Goal: Task Accomplishment & Management: Manage account settings

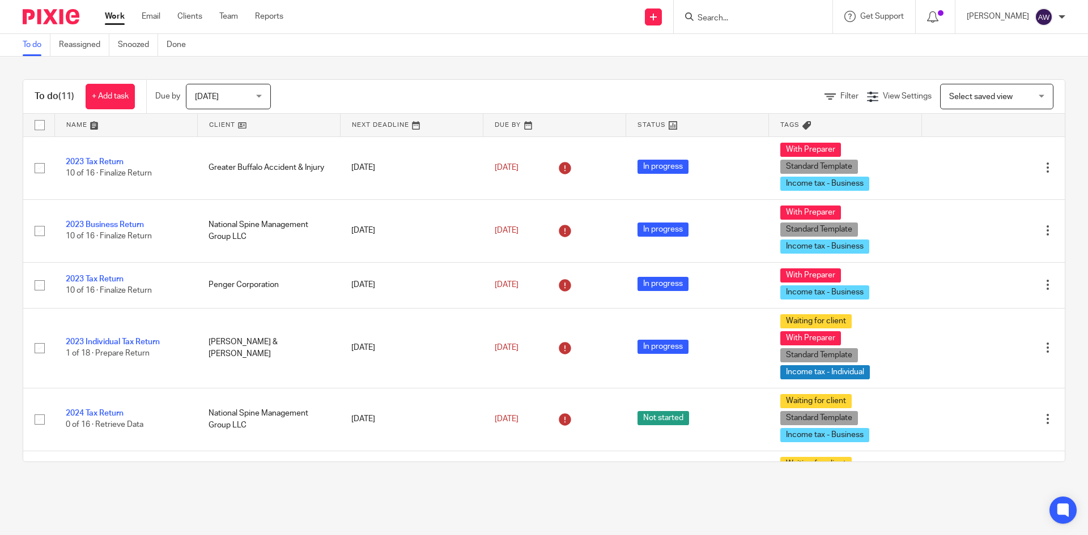
click at [237, 101] on span "[DATE]" at bounding box center [225, 96] width 60 height 24
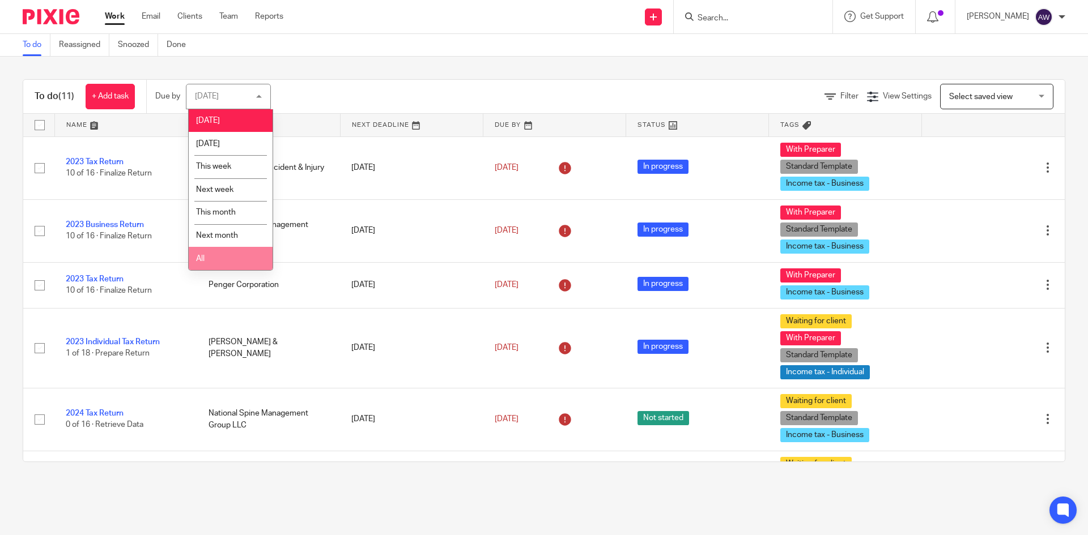
click at [226, 261] on li "All" at bounding box center [231, 258] width 84 height 23
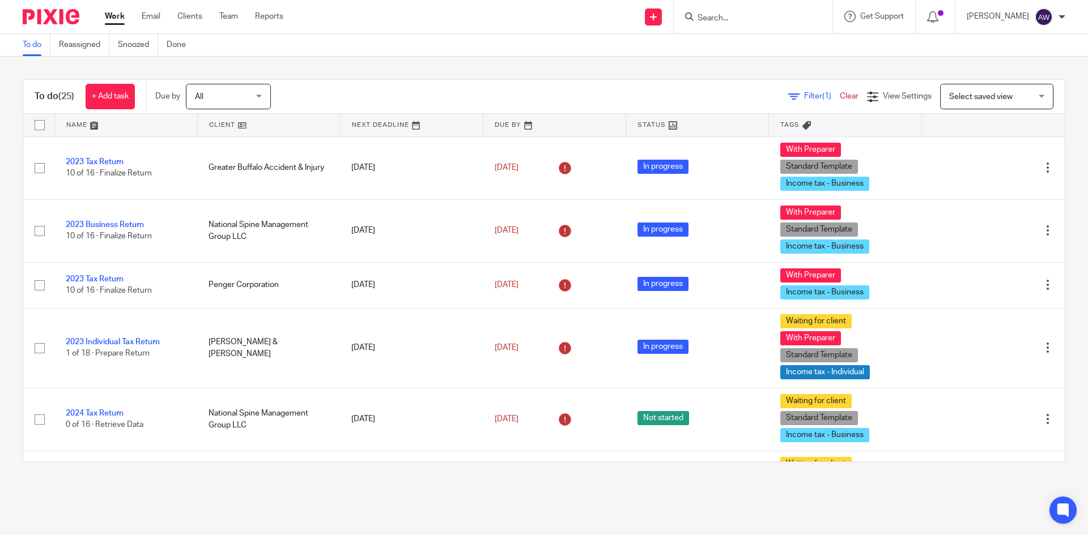
click at [531, 90] on div "Filter (1) Clear View Settings View Settings (1) Filters Clear Save Manage save…" at bounding box center [678, 96] width 774 height 25
drag, startPoint x: 1046, startPoint y: 33, endPoint x: 855, endPoint y: 57, distance: 192.9
click at [0, 535] on nordpass-portal at bounding box center [0, 535] width 0 height 0
click at [110, 11] on link "Work" at bounding box center [115, 16] width 20 height 11
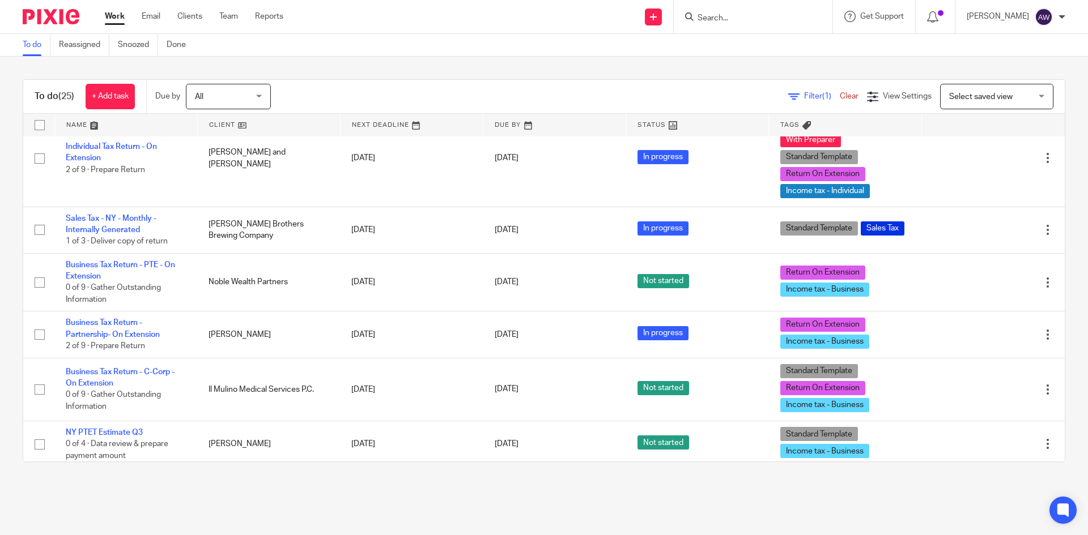
scroll to position [736, 0]
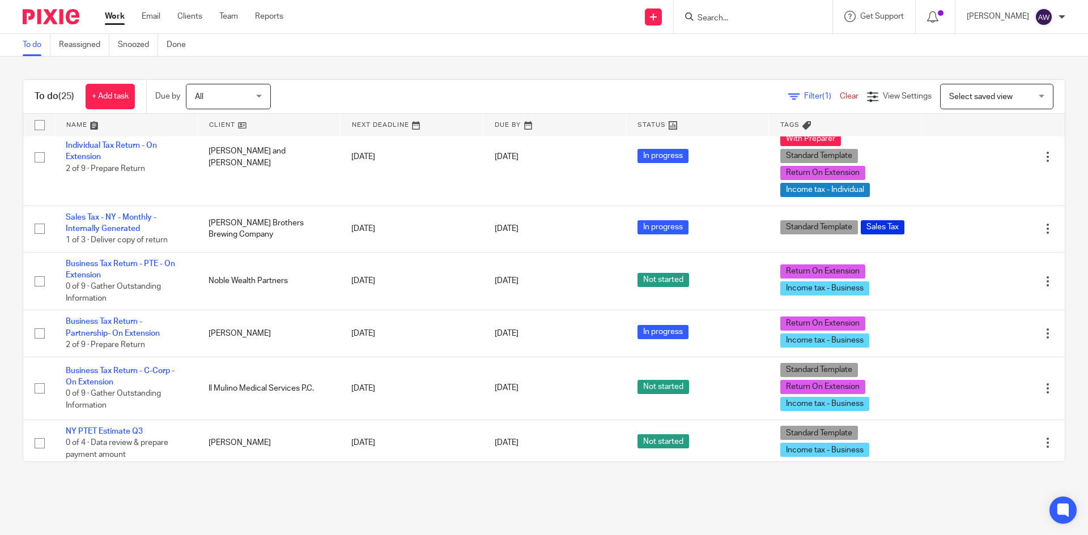
click at [122, 15] on link "Work" at bounding box center [115, 16] width 20 height 11
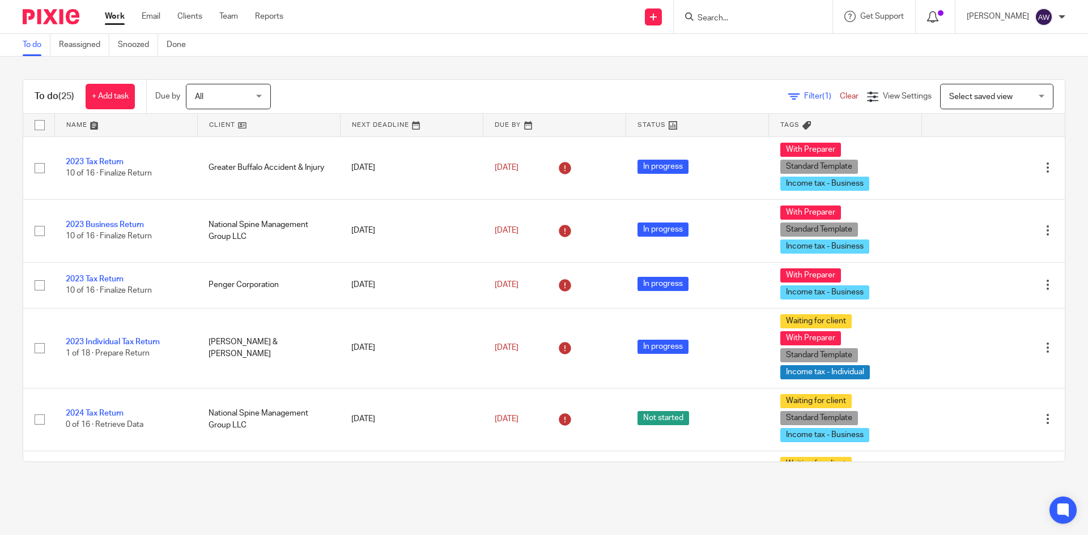
click at [938, 13] on icon at bounding box center [932, 16] width 11 height 11
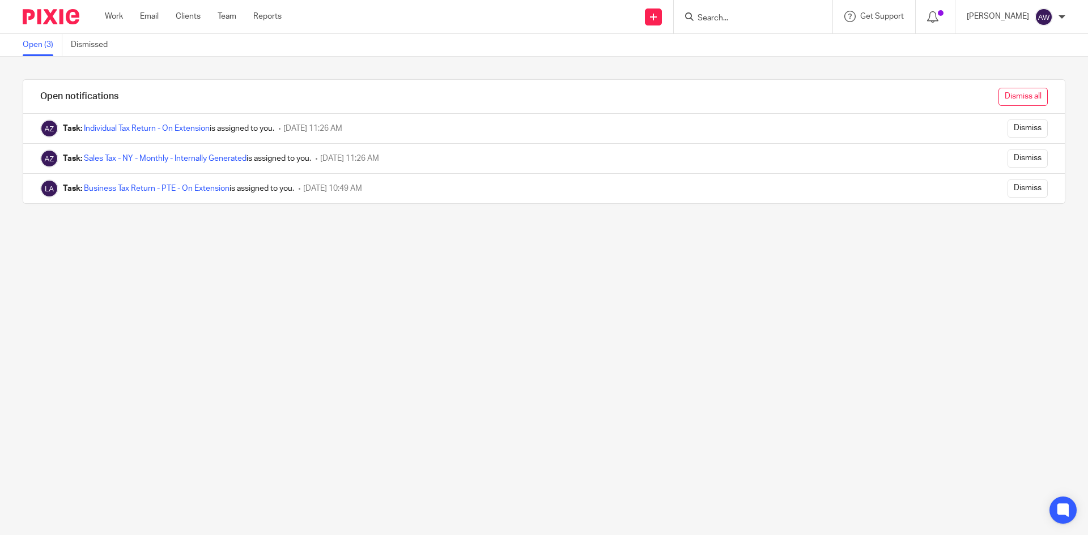
click at [998, 100] on input "Dismiss all" at bounding box center [1022, 97] width 49 height 18
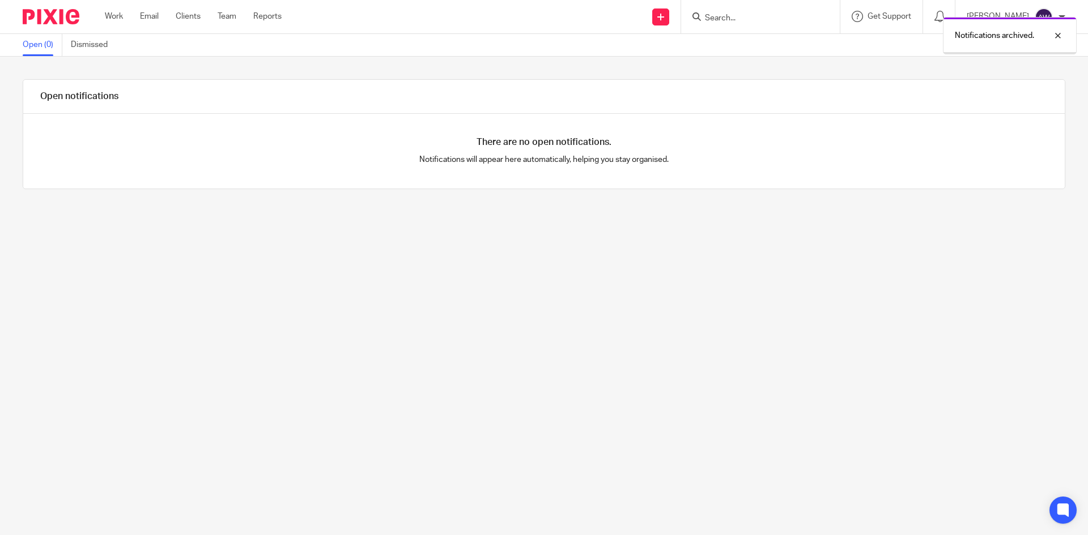
click at [125, 12] on ul "Work Email Clients Team Reports" at bounding box center [202, 16] width 194 height 11
click at [105, 18] on link "Work" at bounding box center [114, 16] width 18 height 11
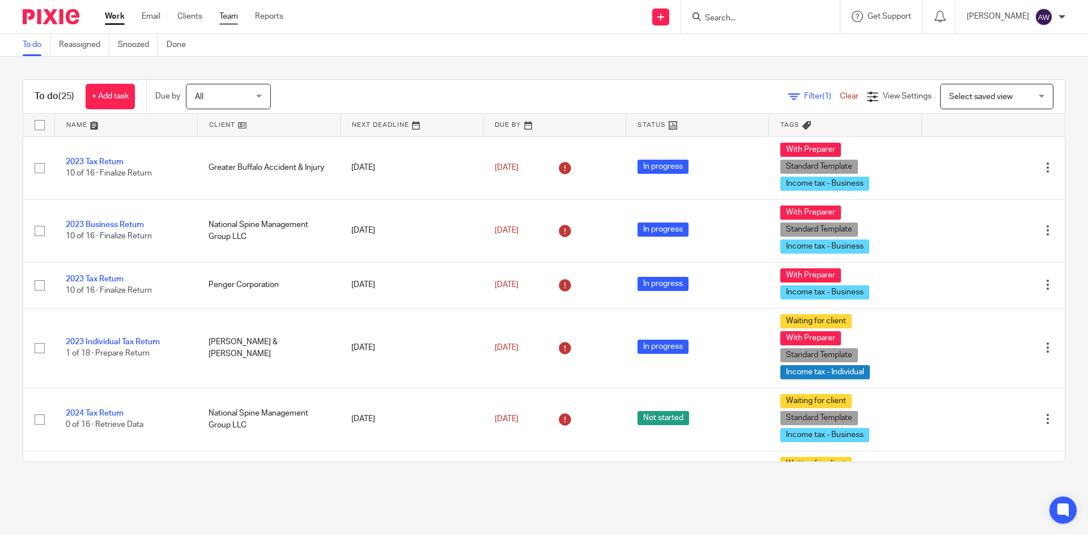
click at [221, 18] on link "Team" at bounding box center [228, 16] width 19 height 11
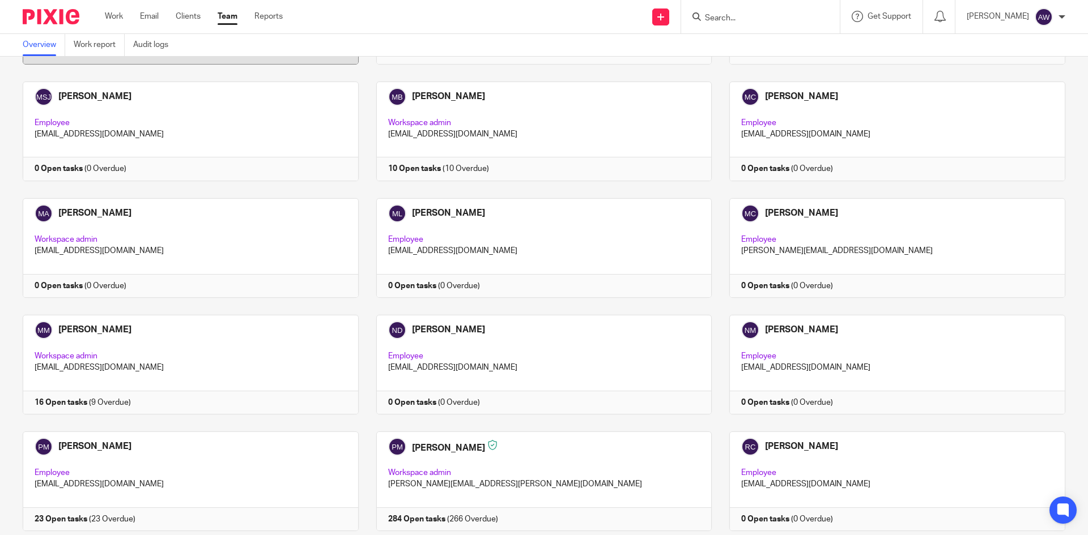
scroll to position [1360, 0]
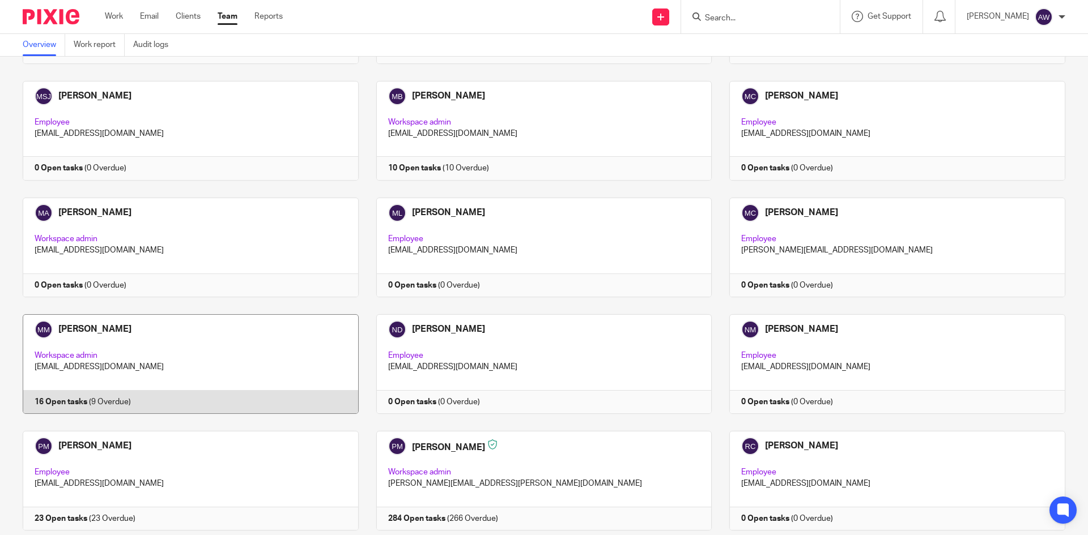
click at [254, 335] on link at bounding box center [181, 364] width 353 height 100
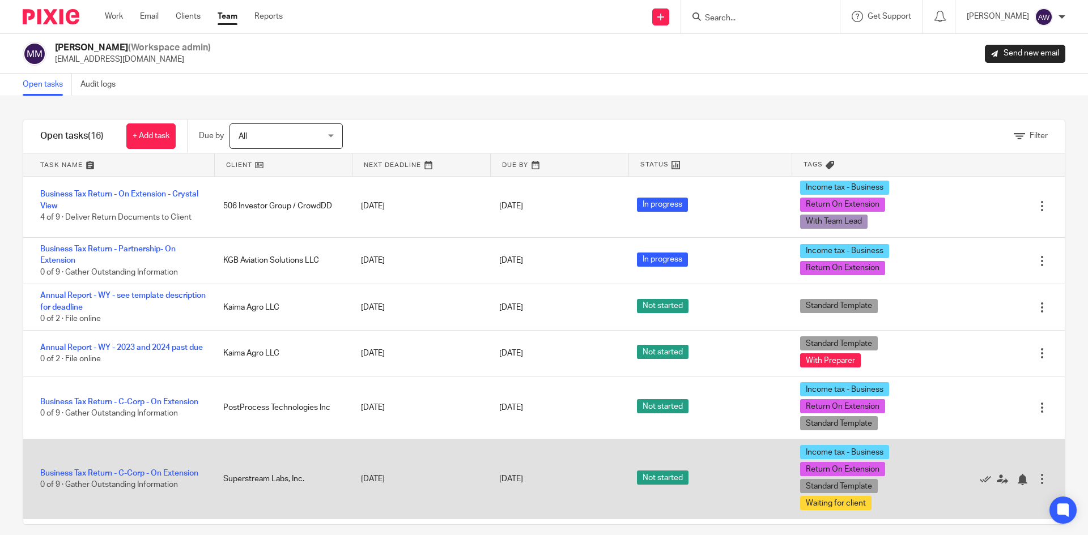
scroll to position [623, 0]
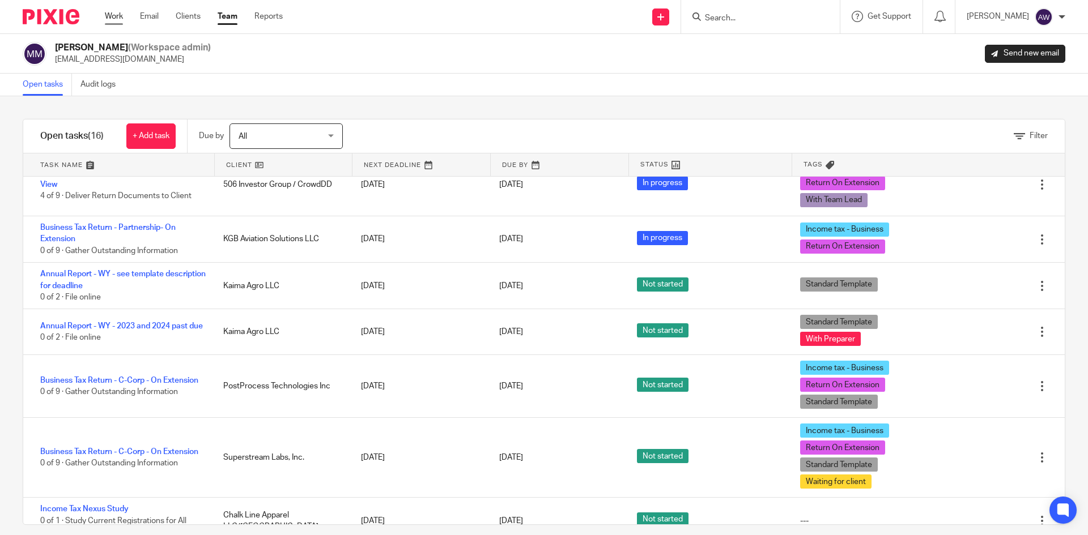
click at [121, 12] on link "Work" at bounding box center [114, 16] width 18 height 11
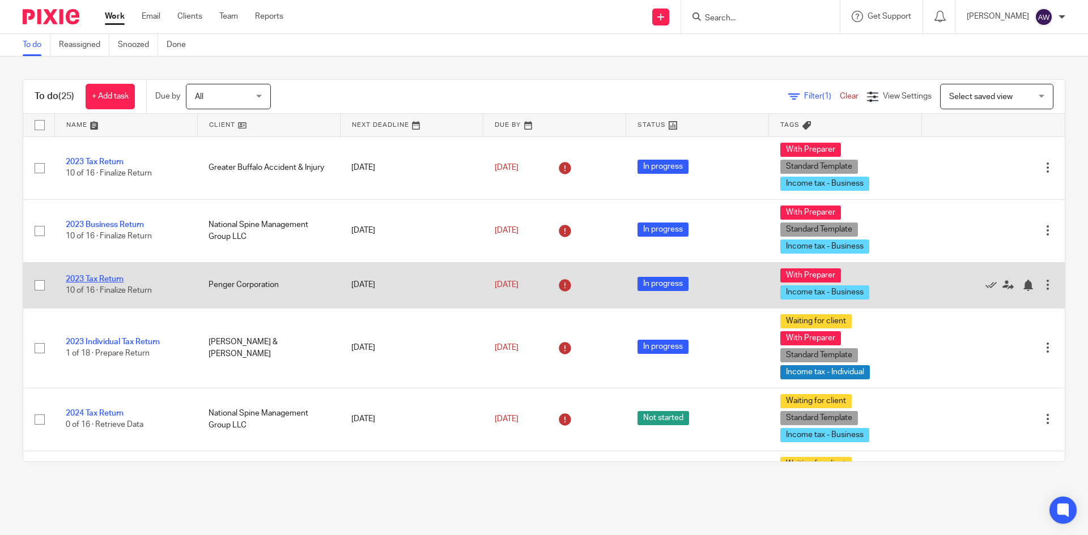
click at [116, 276] on link "2023 Tax Return" at bounding box center [95, 279] width 58 height 8
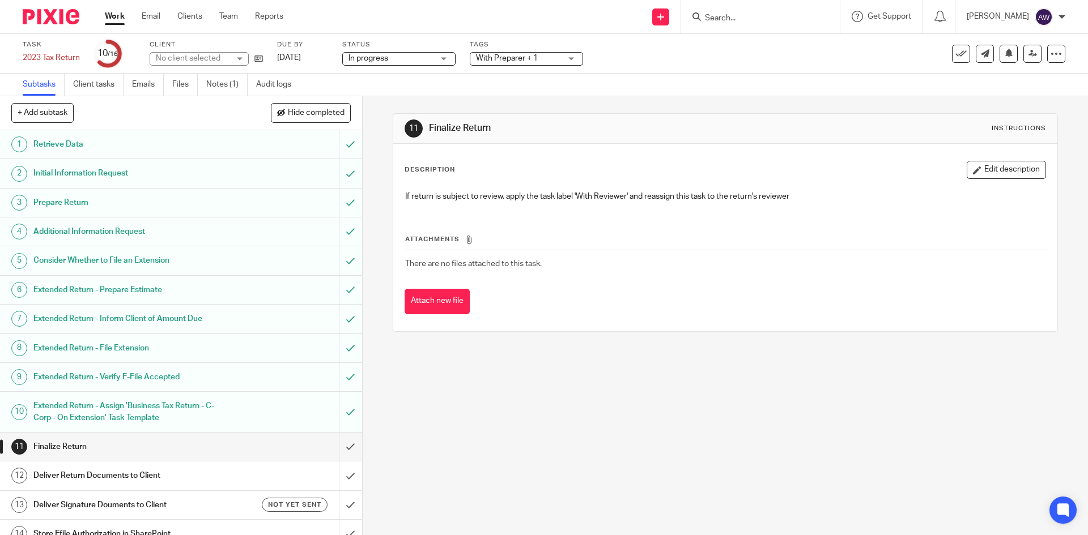
click at [228, 82] on link "Notes (1)" at bounding box center [226, 85] width 41 height 22
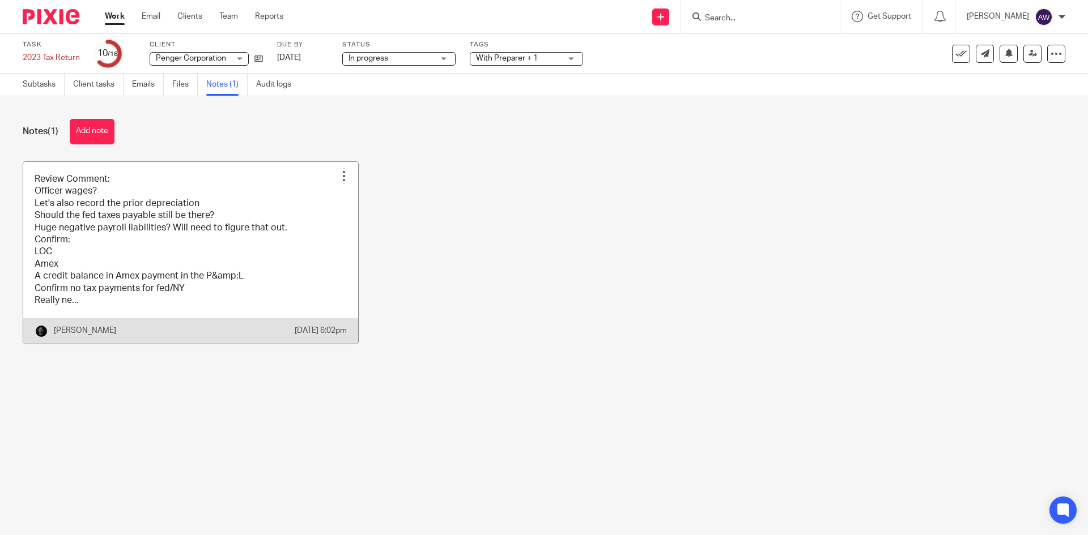
click at [184, 197] on link at bounding box center [190, 253] width 335 height 182
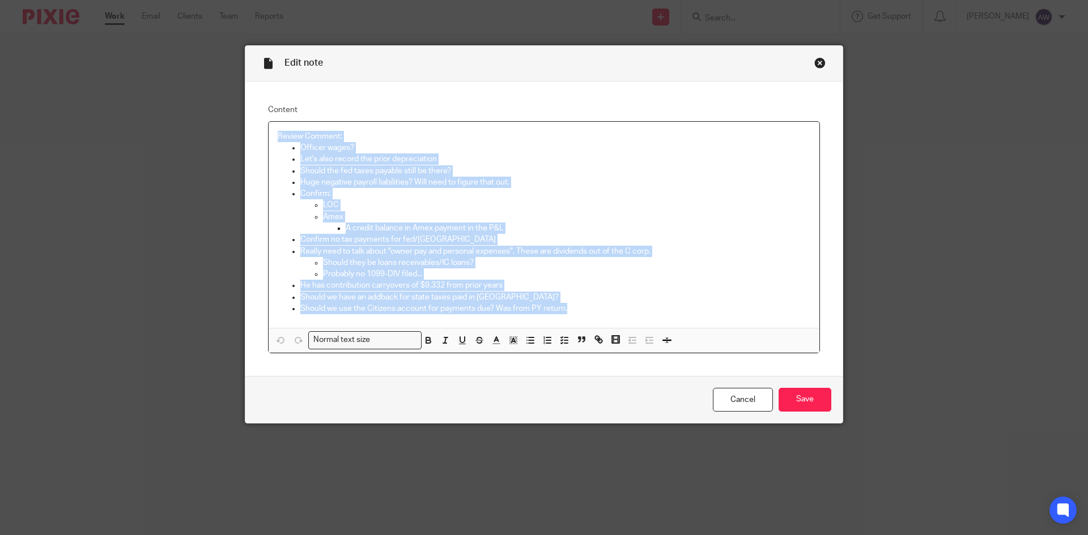
drag, startPoint x: 582, startPoint y: 313, endPoint x: 275, endPoint y: 124, distance: 360.4
click at [275, 124] on div "Review Comment: Officer wages? Let's also record the prior depreciation Should …" at bounding box center [544, 225] width 551 height 206
copy div "Review Comment: Officer wages? Let's also record the prior depreciation Should …"
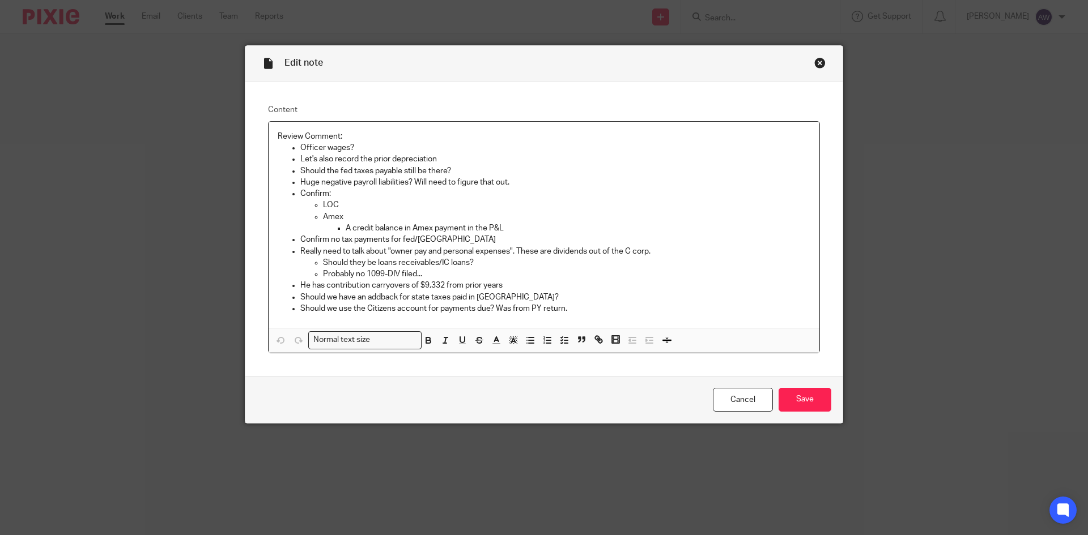
click at [823, 60] on div "Edit note" at bounding box center [543, 64] width 597 height 36
click at [817, 63] on div "Close this dialog window" at bounding box center [819, 62] width 11 height 11
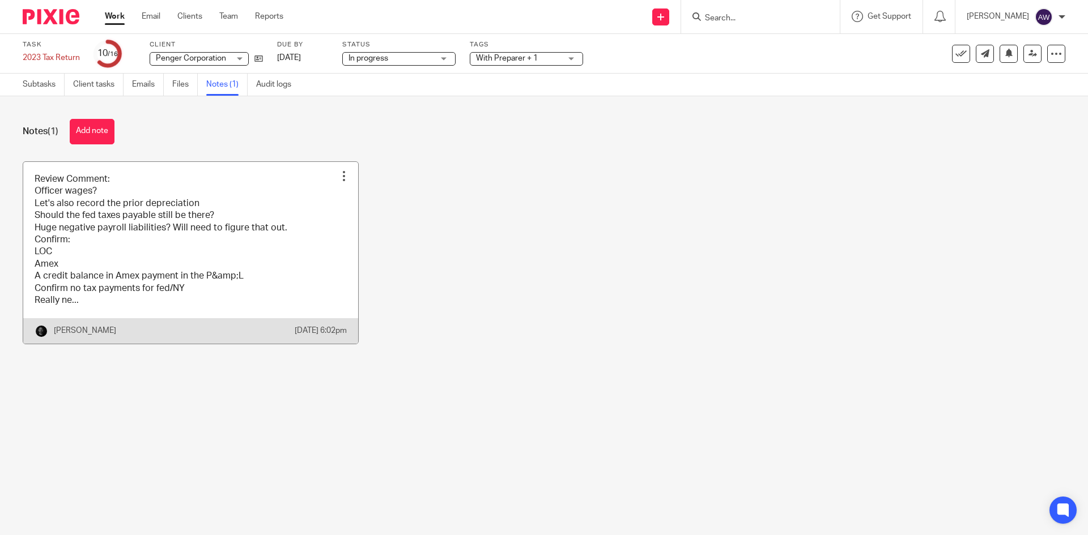
click at [93, 215] on link at bounding box center [190, 253] width 335 height 182
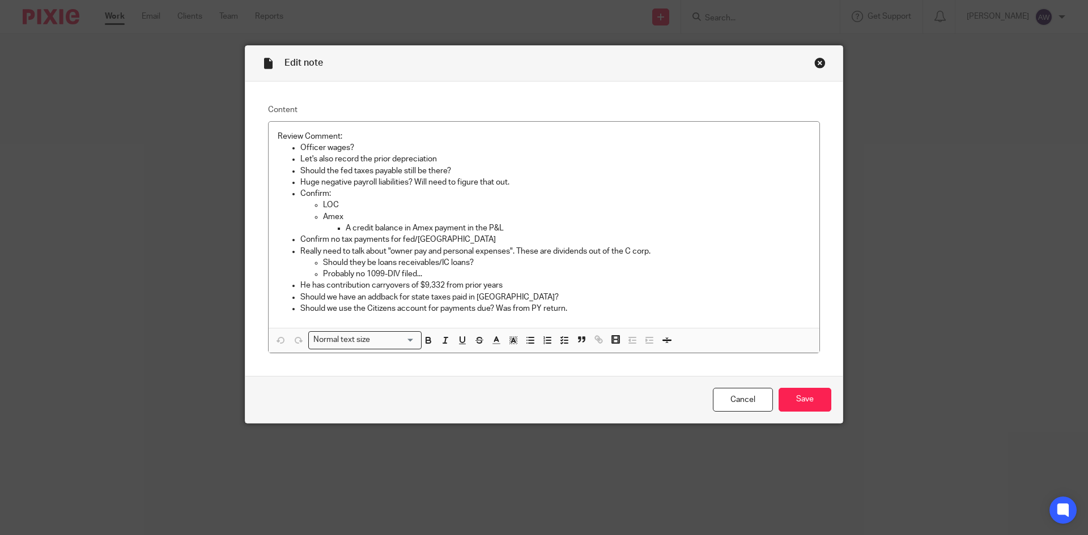
click at [819, 59] on div "Close this dialog window" at bounding box center [819, 62] width 11 height 11
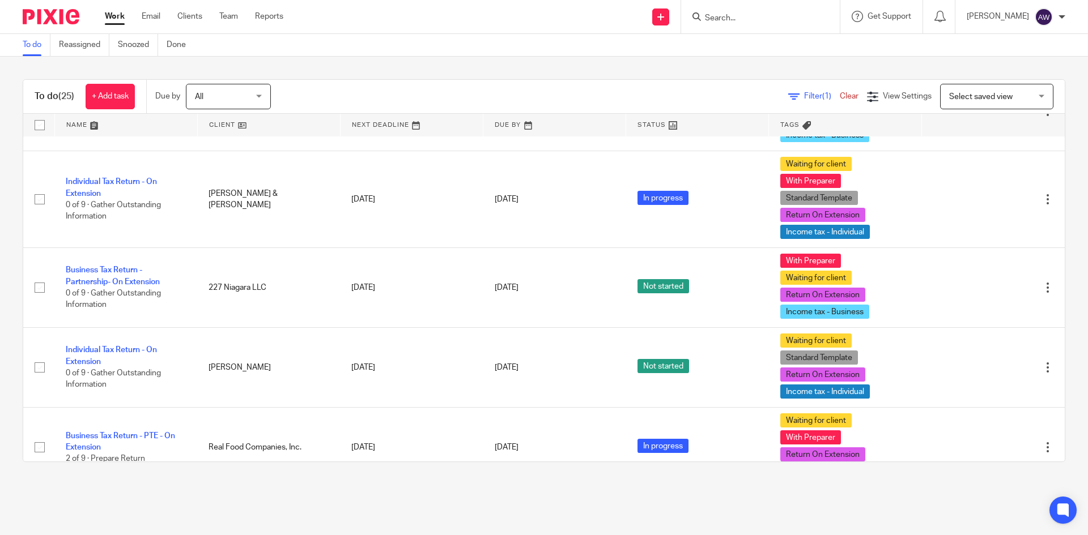
scroll to position [1375, 0]
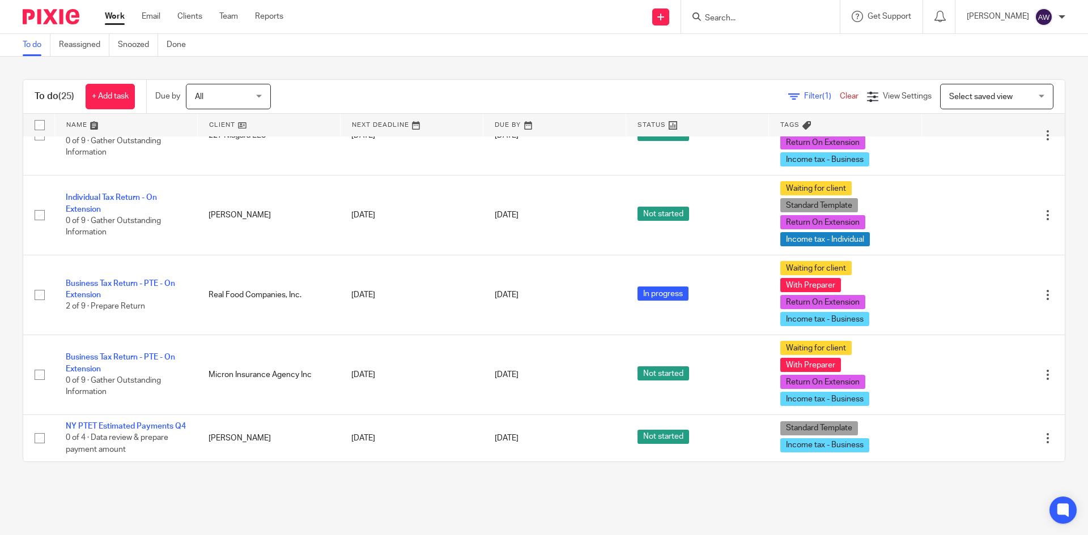
click at [231, 24] on div "Work Email Clients Team Reports Work Email Clients Team Reports Settings" at bounding box center [196, 16] width 207 height 33
click at [231, 23] on div "Work Email Clients Team Reports Work Email Clients Team Reports Settings" at bounding box center [196, 16] width 207 height 33
click at [224, 15] on link "Team" at bounding box center [228, 16] width 19 height 11
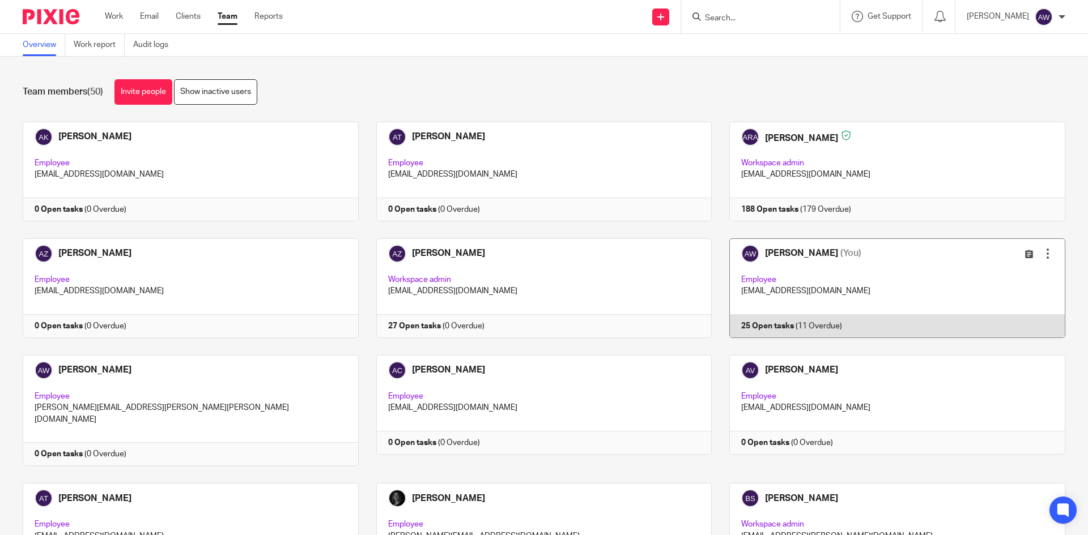
click at [799, 249] on link at bounding box center [888, 288] width 353 height 100
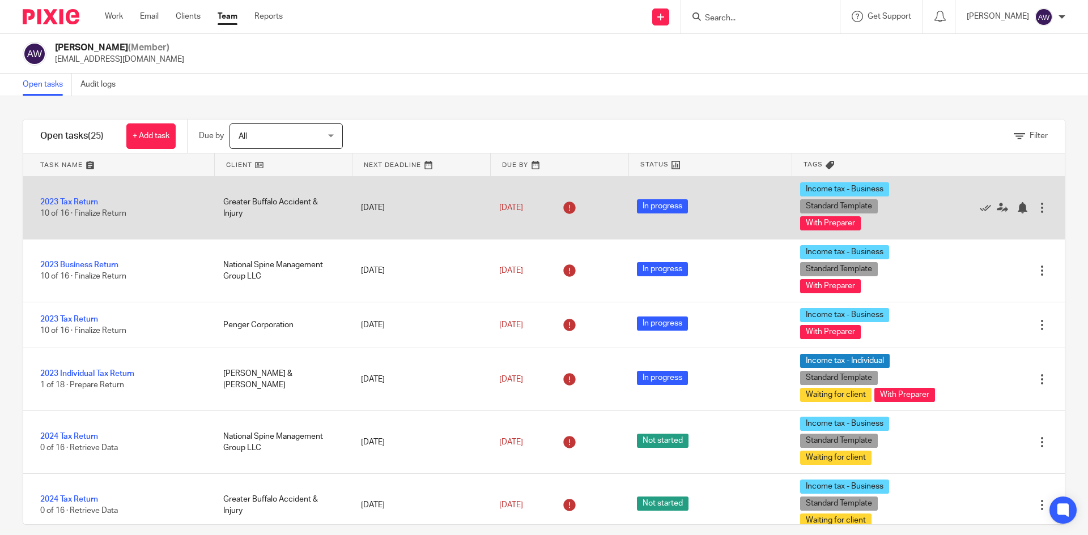
click at [73, 195] on div "2023 Tax Return 10 of 16 · Finalize Return" at bounding box center [117, 208] width 189 height 35
click at [59, 205] on link "2023 Tax Return" at bounding box center [69, 202] width 58 height 8
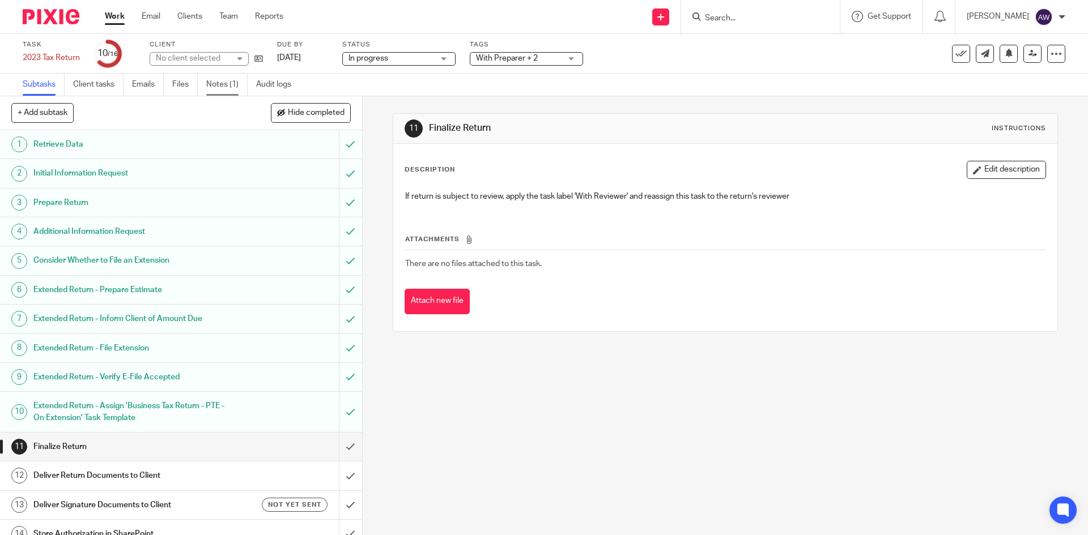
click at [218, 87] on link "Notes (1)" at bounding box center [226, 85] width 41 height 22
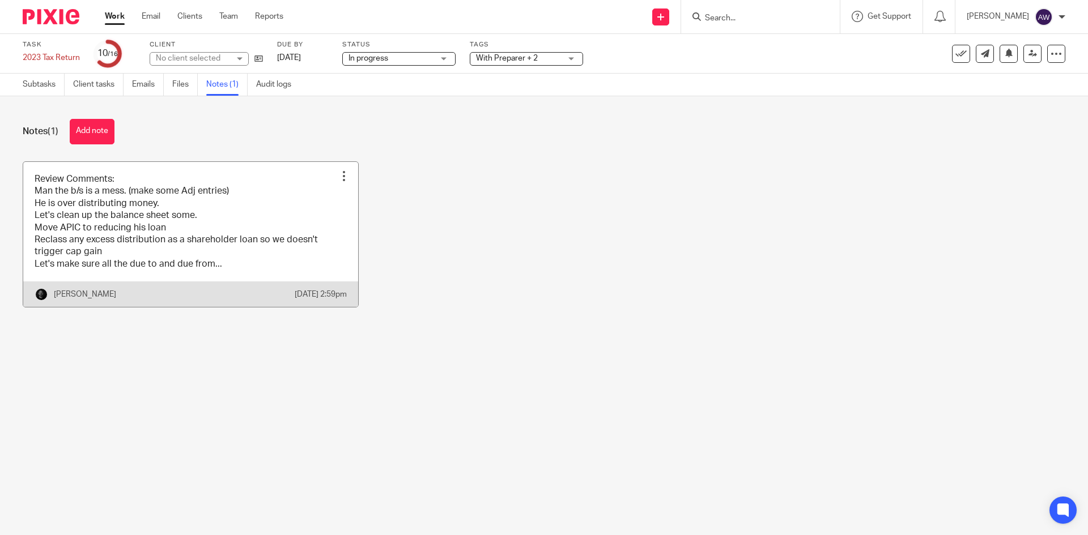
click at [118, 269] on link at bounding box center [190, 235] width 335 height 146
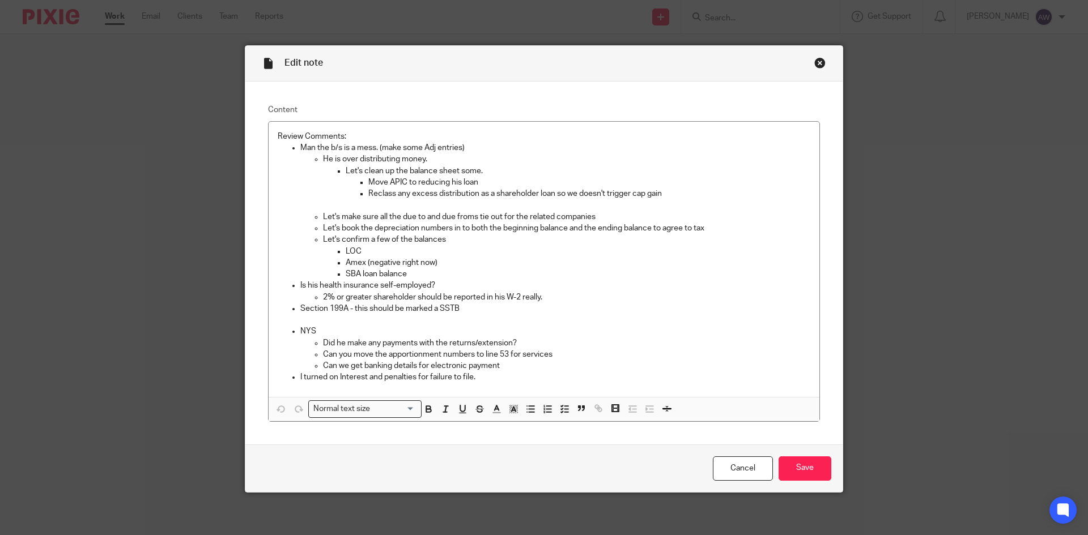
click at [814, 63] on div "Close this dialog window" at bounding box center [819, 62] width 11 height 11
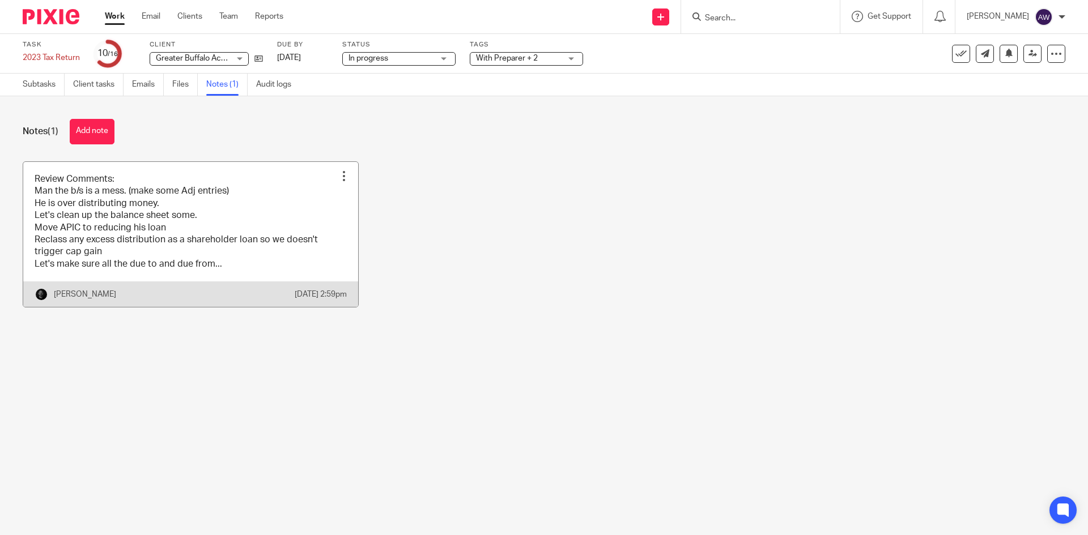
click at [189, 181] on link at bounding box center [190, 235] width 335 height 146
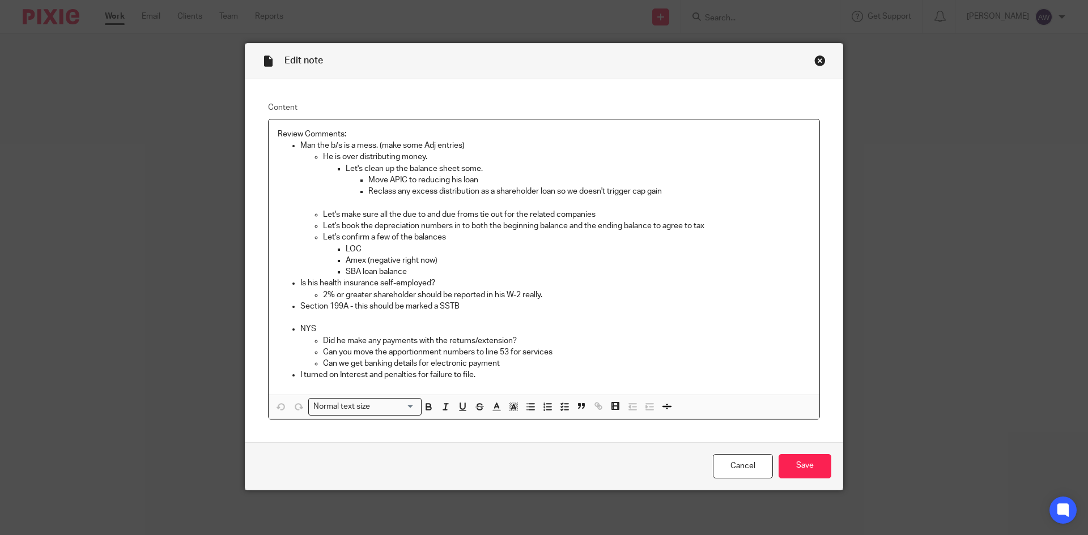
scroll to position [3, 0]
click at [823, 59] on div "Edit note" at bounding box center [543, 61] width 597 height 36
click at [819, 60] on div "Close this dialog window" at bounding box center [819, 59] width 11 height 11
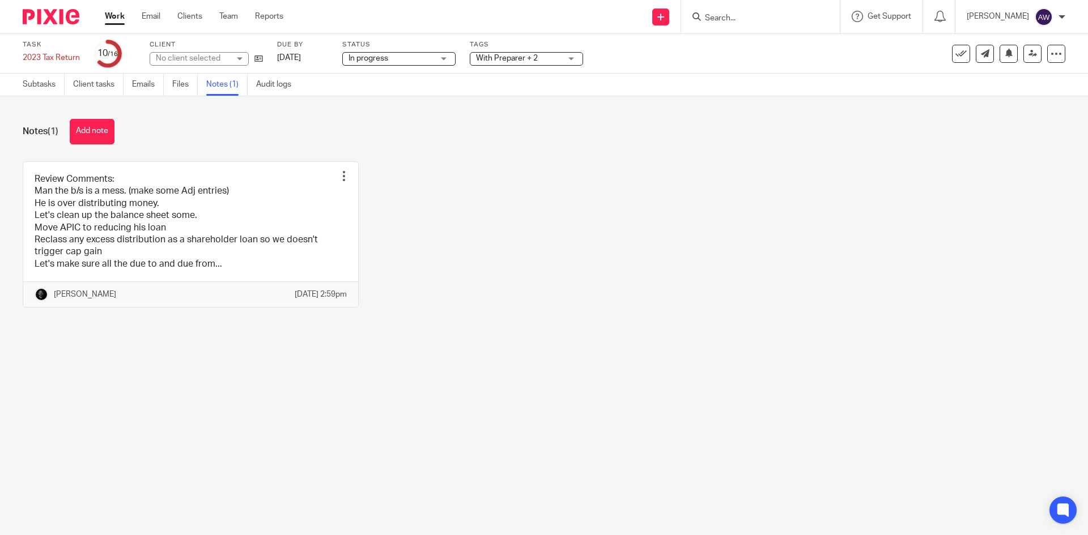
click at [120, 6] on div "Work Email Clients Team Reports Work Email Clients Team Reports Settings" at bounding box center [196, 16] width 207 height 33
click at [117, 12] on link "Work" at bounding box center [115, 16] width 20 height 11
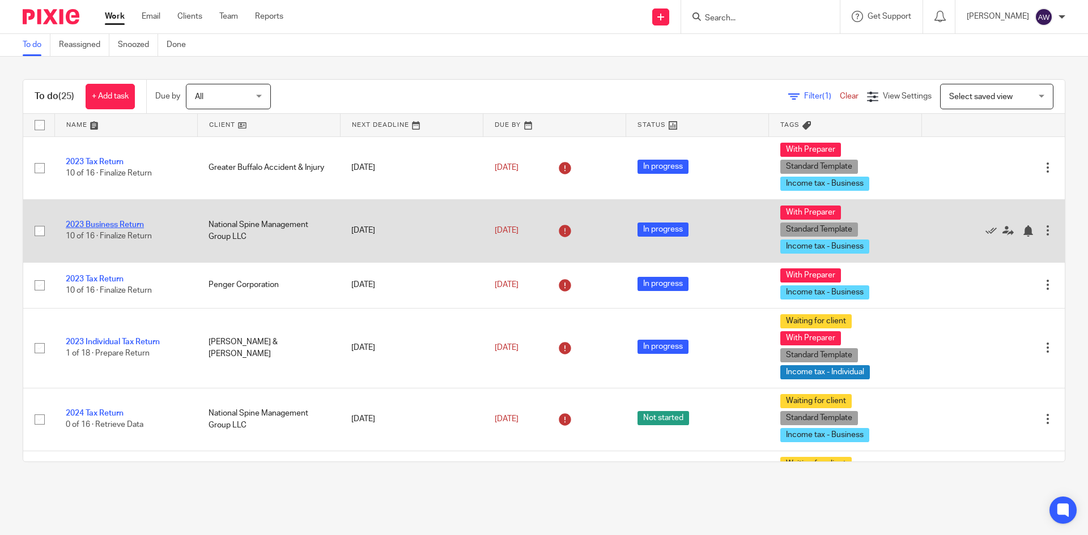
click at [103, 228] on link "2023 Business Return" at bounding box center [105, 225] width 78 height 8
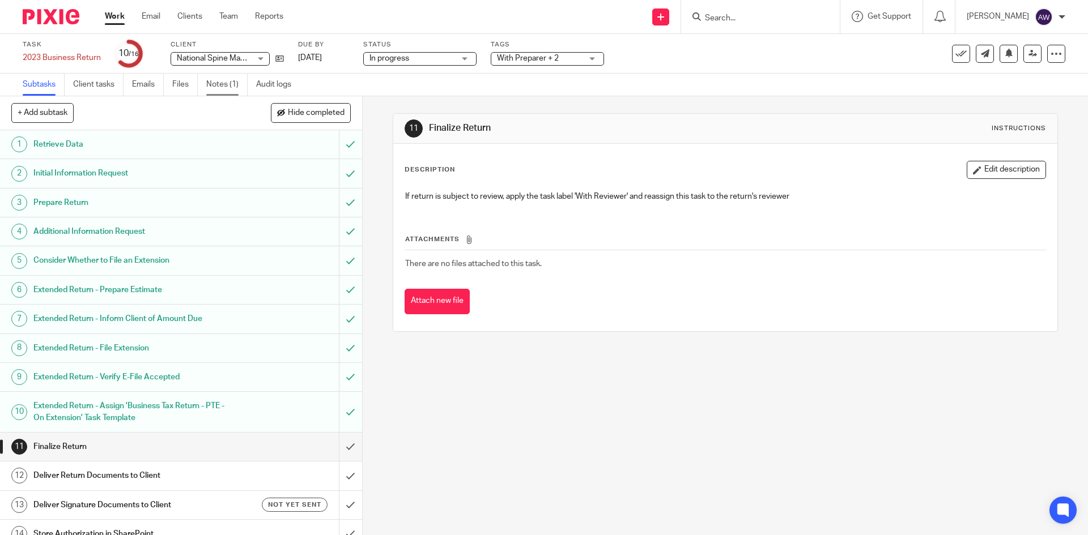
click at [234, 83] on link "Notes (1)" at bounding box center [226, 85] width 41 height 22
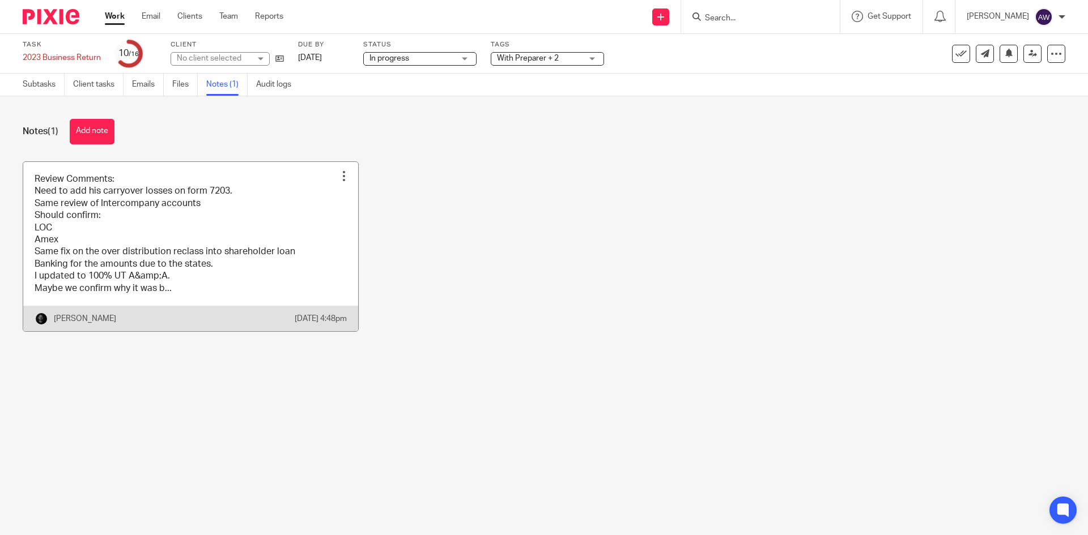
click at [123, 176] on link at bounding box center [190, 246] width 335 height 169
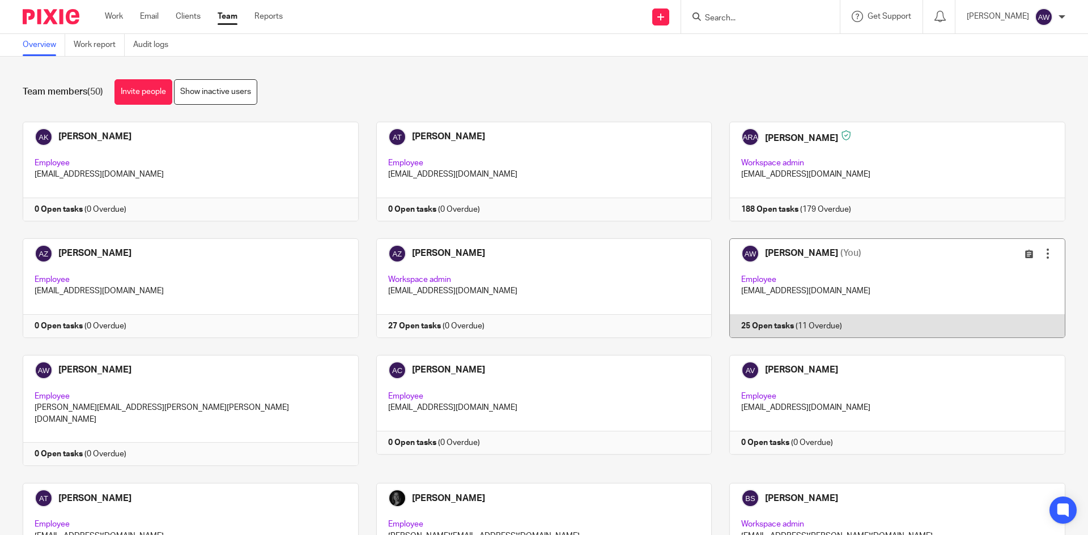
click at [779, 274] on link at bounding box center [888, 288] width 353 height 100
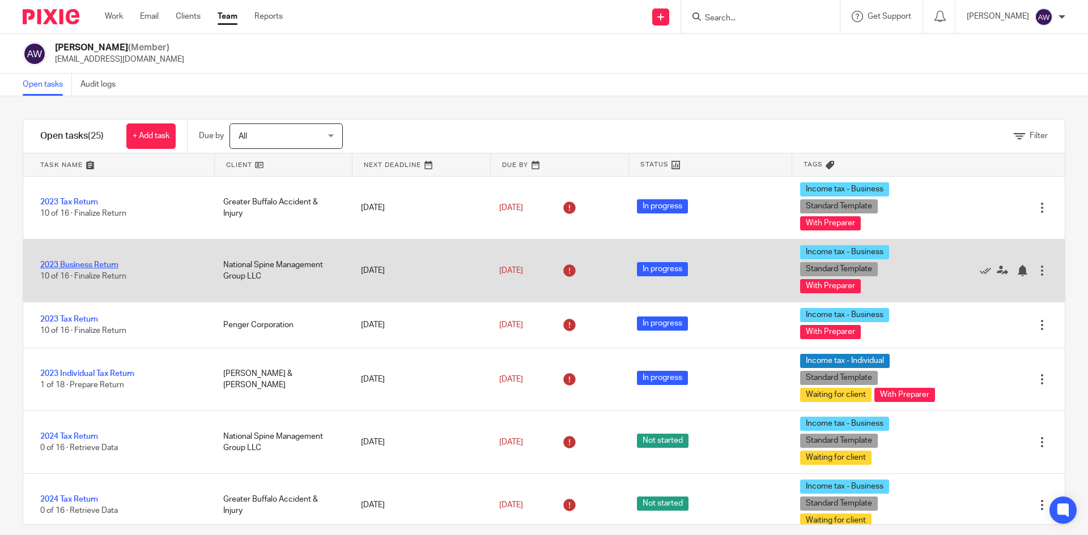
click at [59, 262] on link "2023 Business Return" at bounding box center [79, 265] width 78 height 8
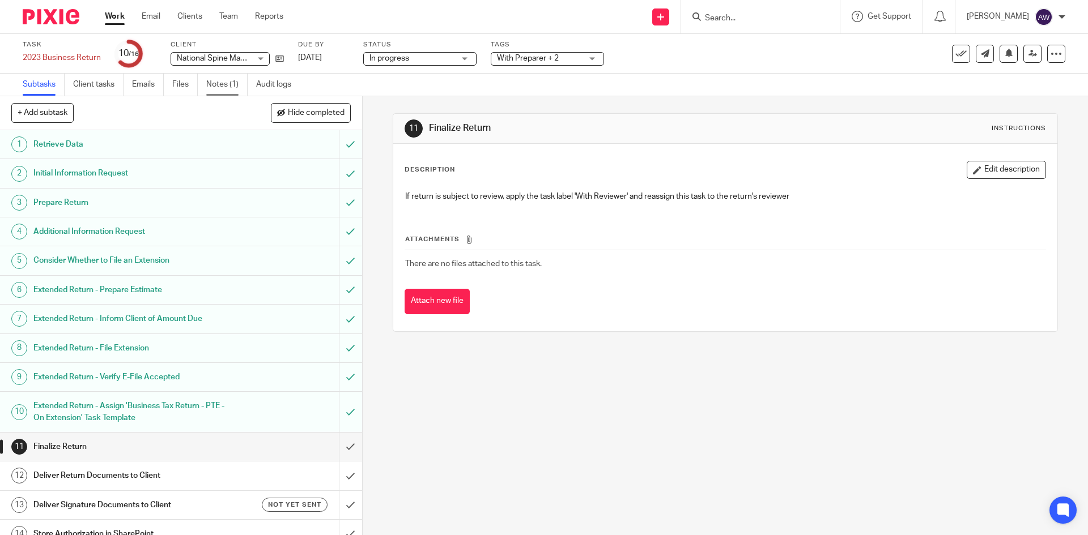
click at [232, 76] on link "Notes (1)" at bounding box center [226, 85] width 41 height 22
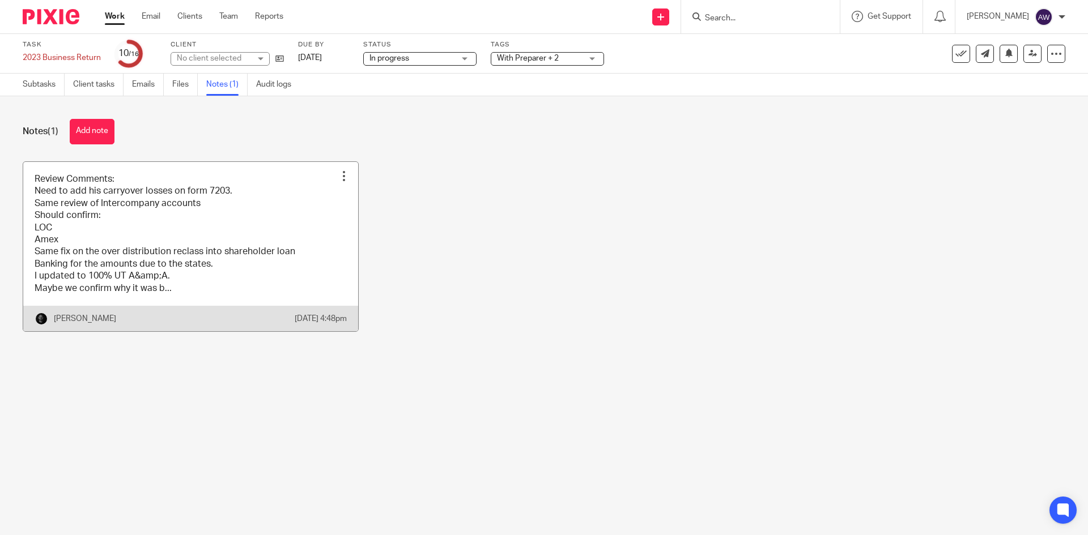
click at [184, 304] on link at bounding box center [190, 246] width 335 height 169
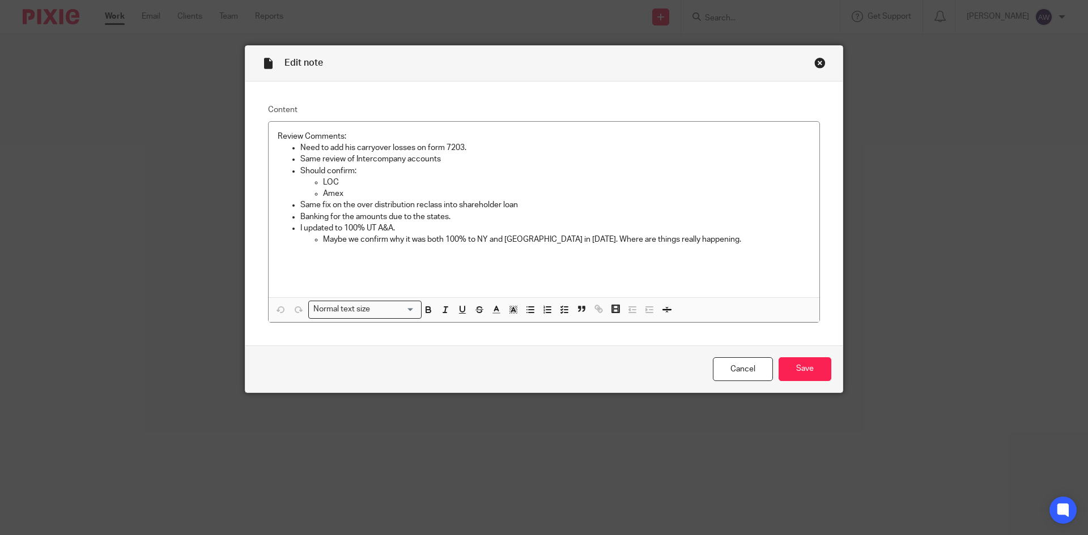
click at [819, 65] on div "Close this dialog window" at bounding box center [819, 62] width 11 height 11
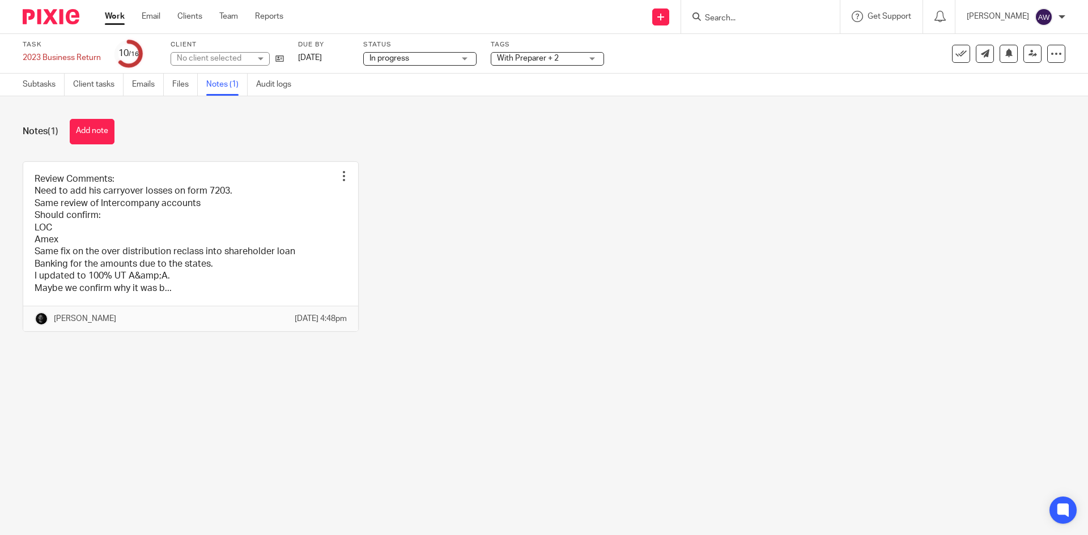
click at [112, 12] on link "Work" at bounding box center [115, 16] width 20 height 11
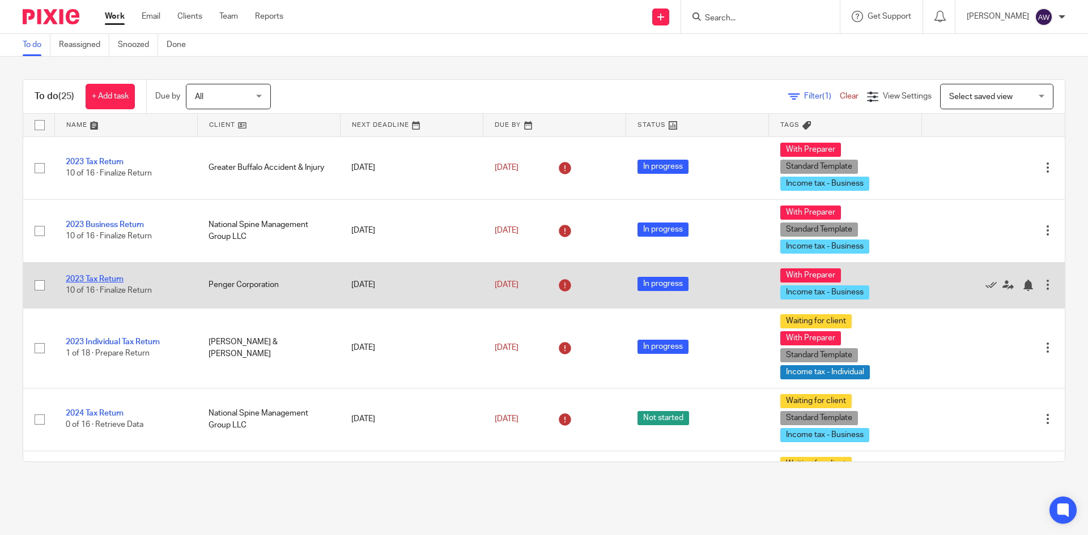
click at [110, 278] on link "2023 Tax Return" at bounding box center [95, 279] width 58 height 8
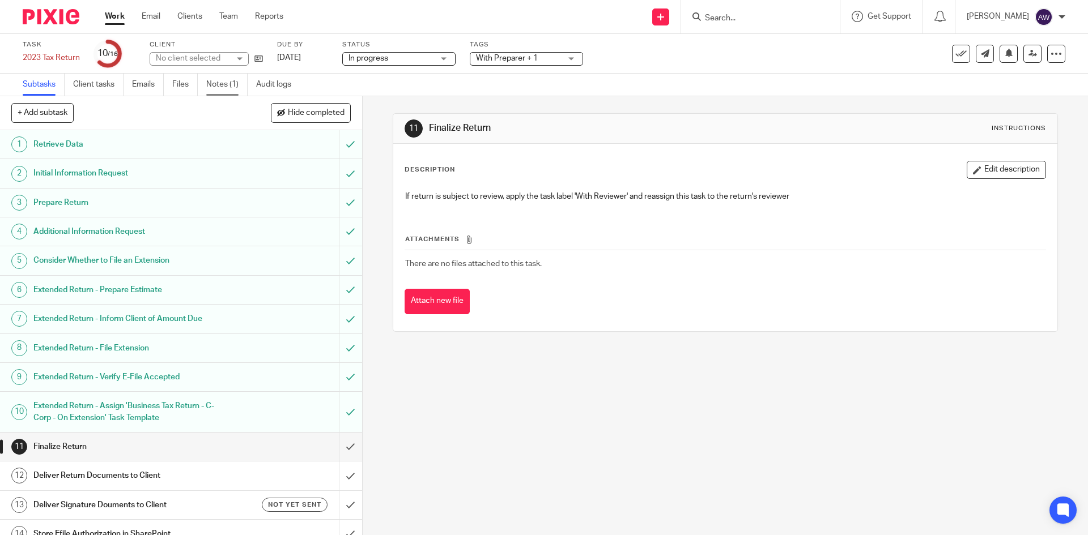
click at [236, 93] on link "Notes (1)" at bounding box center [226, 85] width 41 height 22
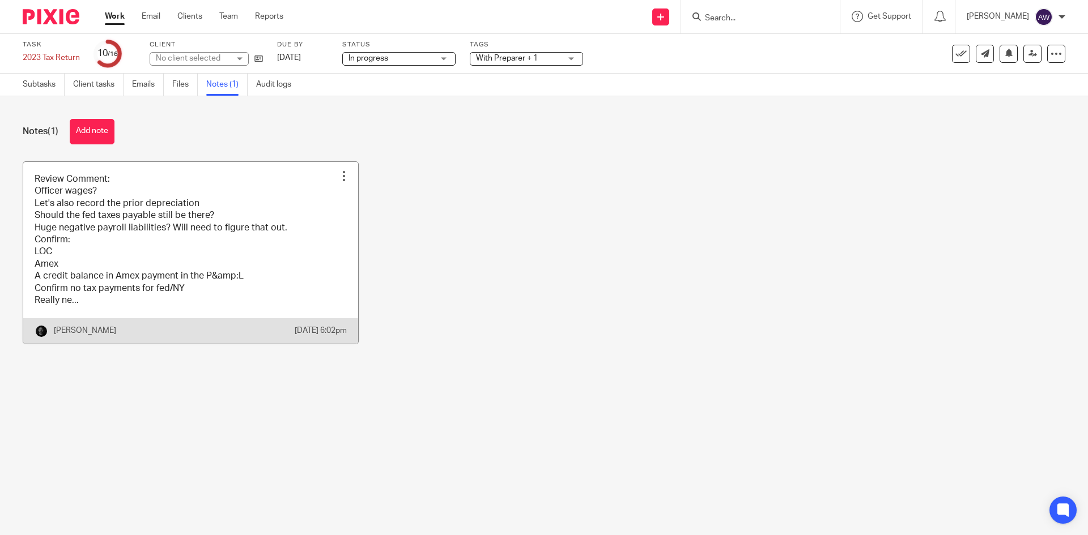
click at [173, 188] on link at bounding box center [190, 253] width 335 height 182
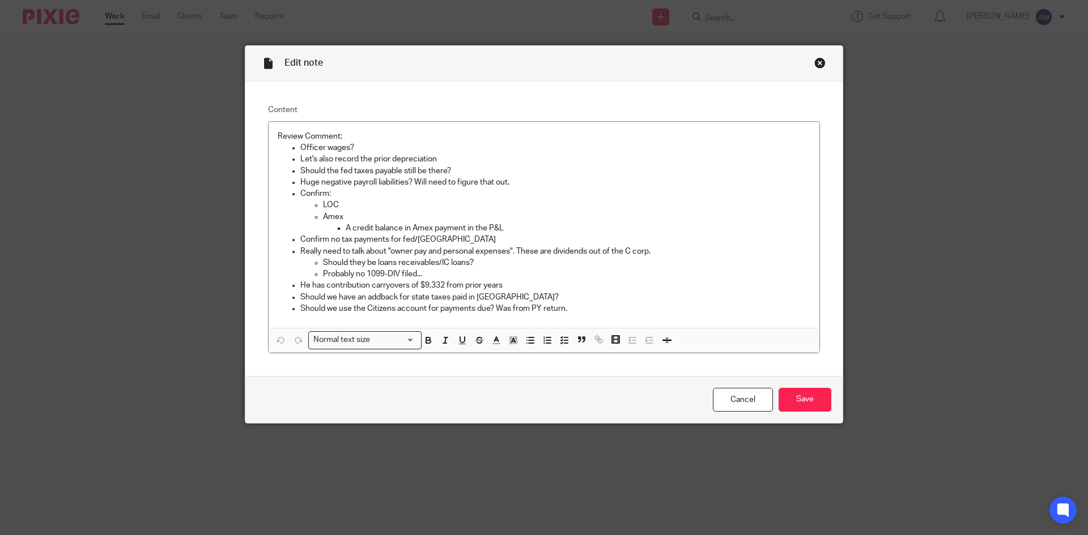
click at [814, 61] on div "Close this dialog window" at bounding box center [819, 62] width 11 height 11
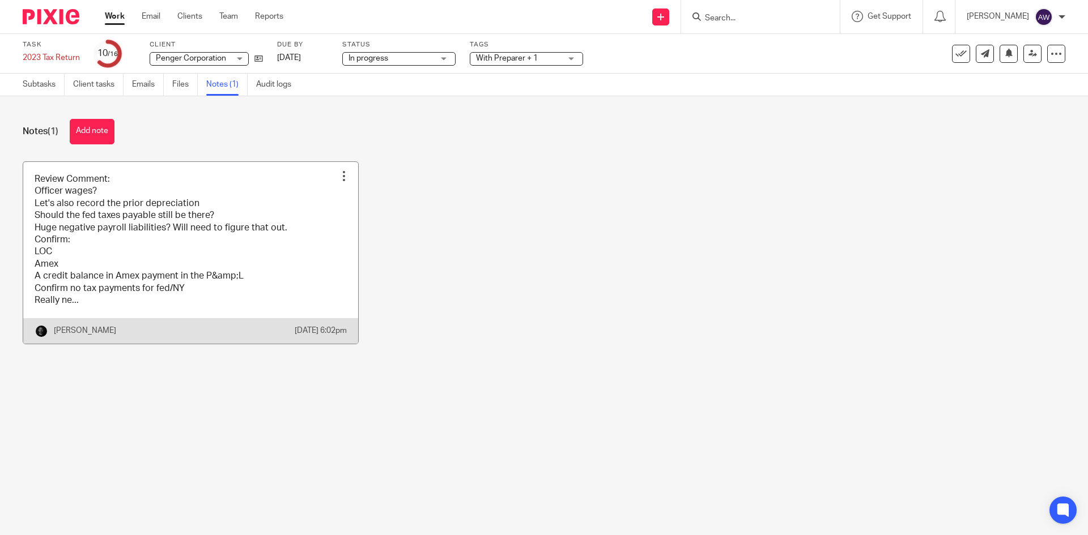
click at [155, 219] on link at bounding box center [190, 253] width 335 height 182
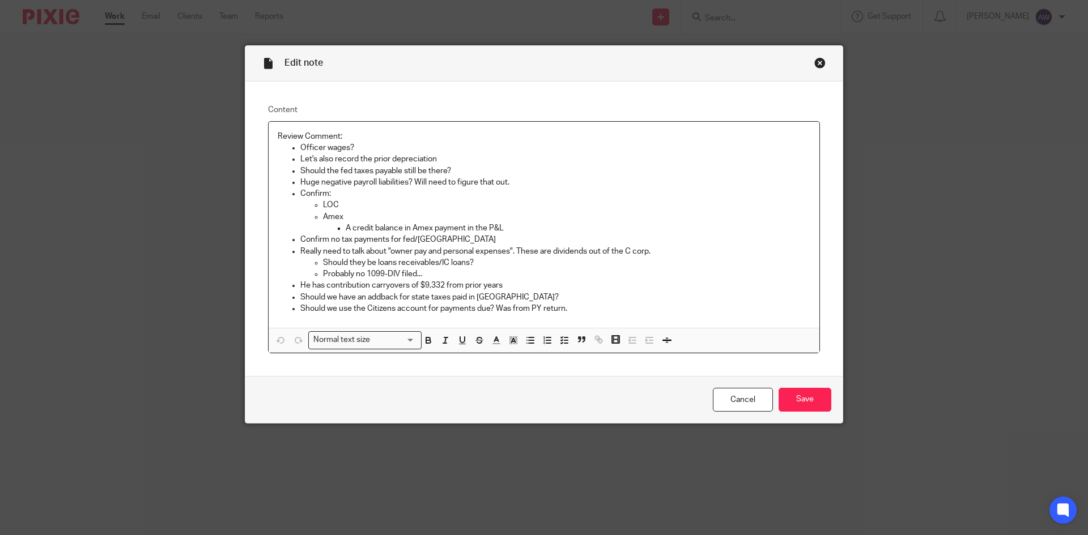
click at [815, 62] on div "Close this dialog window" at bounding box center [819, 62] width 11 height 11
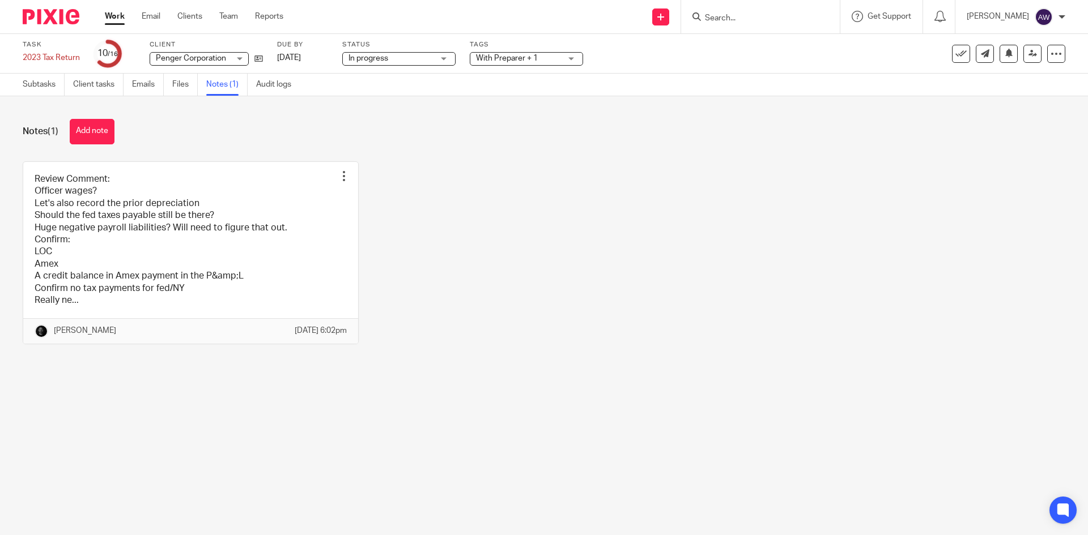
drag, startPoint x: 113, startPoint y: 22, endPoint x: 109, endPoint y: 3, distance: 19.0
click at [113, 22] on link "Work" at bounding box center [115, 16] width 20 height 11
